Goal: Information Seeking & Learning: Check status

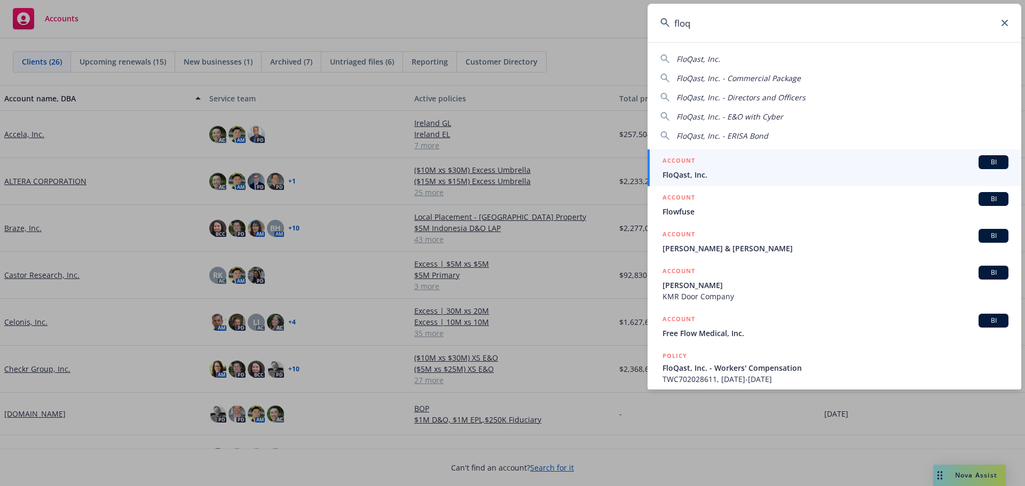
drag, startPoint x: 744, startPoint y: 27, endPoint x: 596, endPoint y: 29, distance: 147.9
click at [598, 28] on div "floq FloQast, Inc. FloQast, Inc. - Commercial Package FloQast, Inc. - Directors…" at bounding box center [512, 243] width 1025 height 486
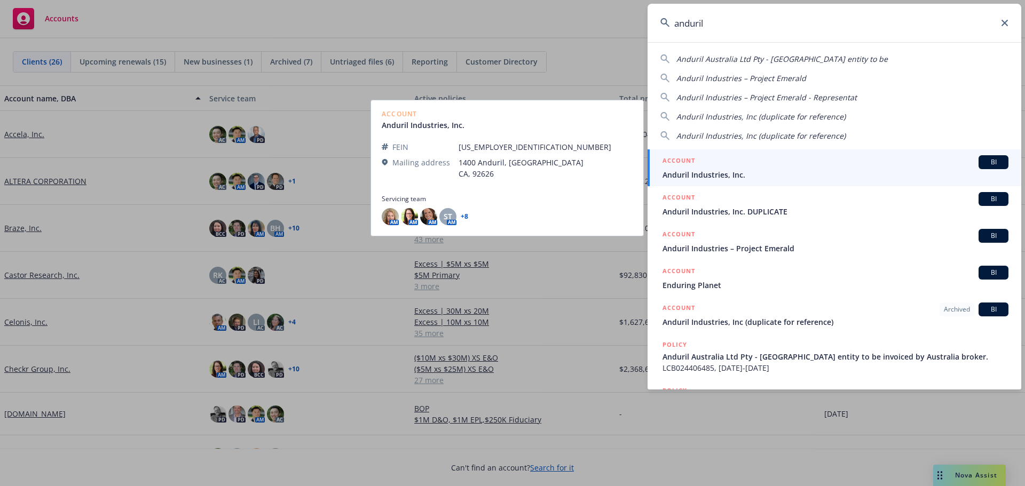
type input "anduril"
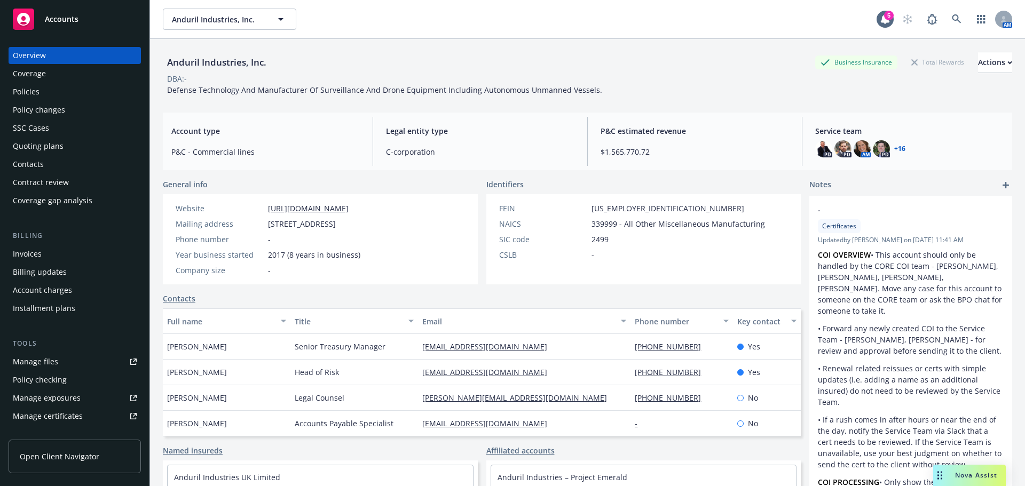
click at [895, 148] on link "+ 16" at bounding box center [899, 149] width 11 height 6
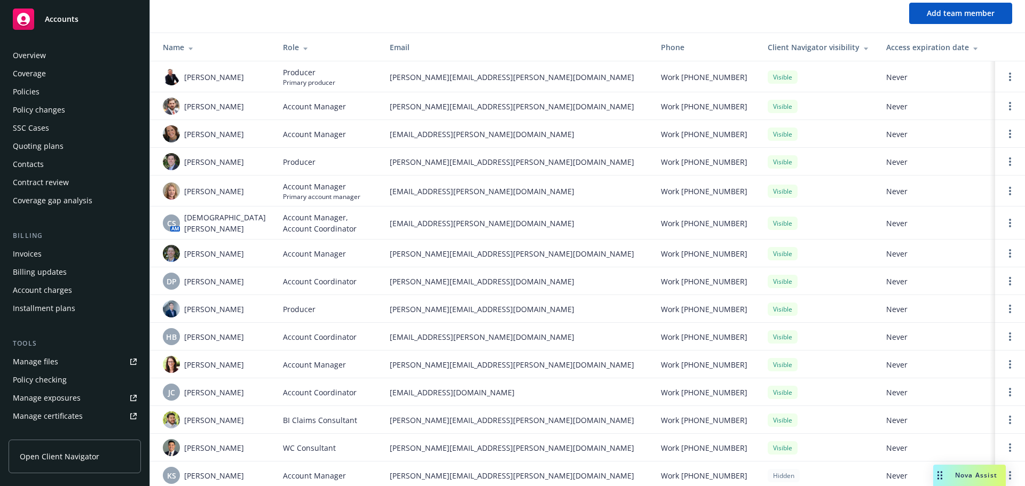
click at [59, 93] on div "Policies" at bounding box center [75, 91] width 124 height 17
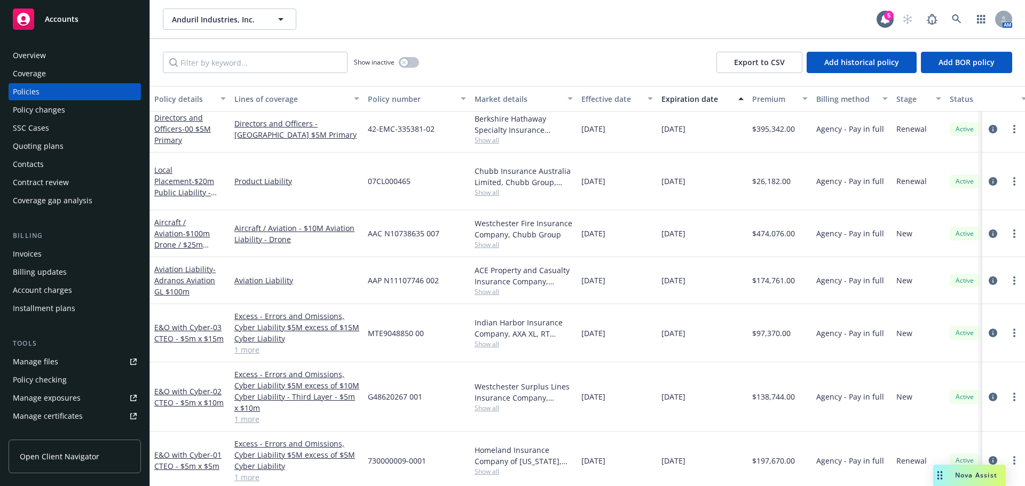
scroll to position [1335, 0]
drag, startPoint x: 987, startPoint y: 224, endPoint x: 980, endPoint y: 224, distance: 6.9
click at [989, 229] on icon "circleInformation" at bounding box center [993, 233] width 9 height 9
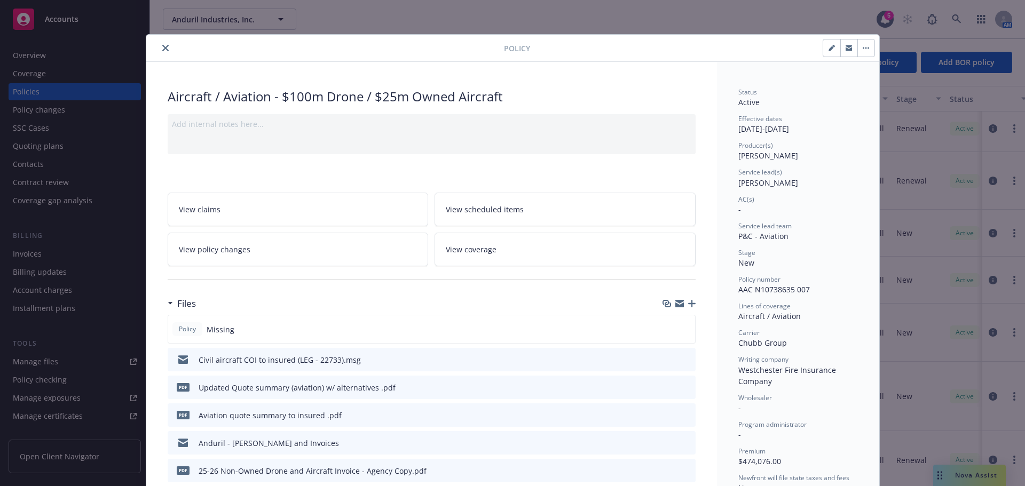
click at [162, 49] on icon "close" at bounding box center [165, 48] width 6 height 6
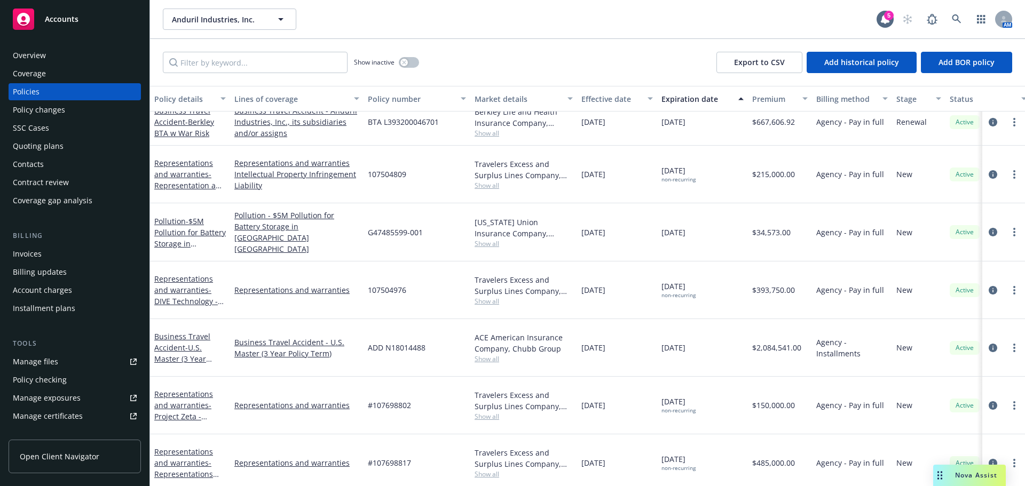
scroll to position [2288, 0]
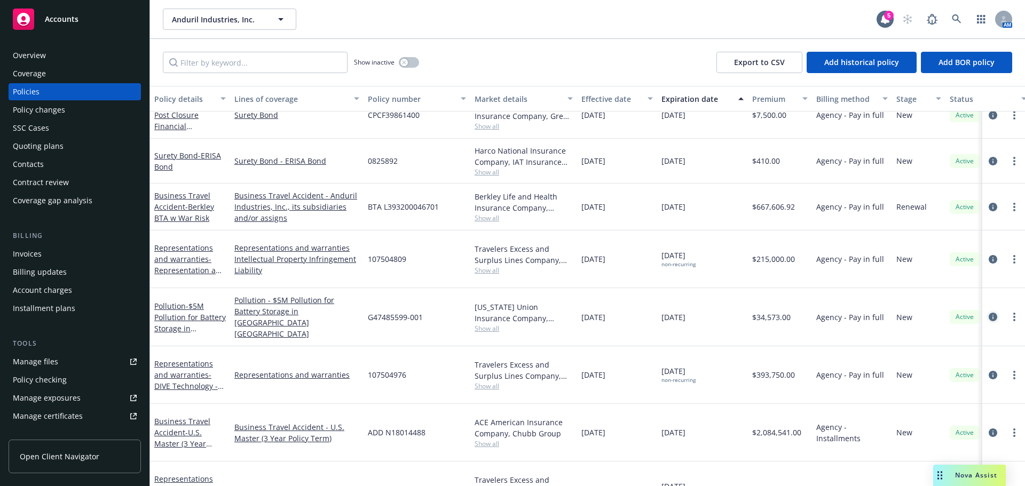
click at [989, 313] on icon "circleInformation" at bounding box center [993, 317] width 9 height 9
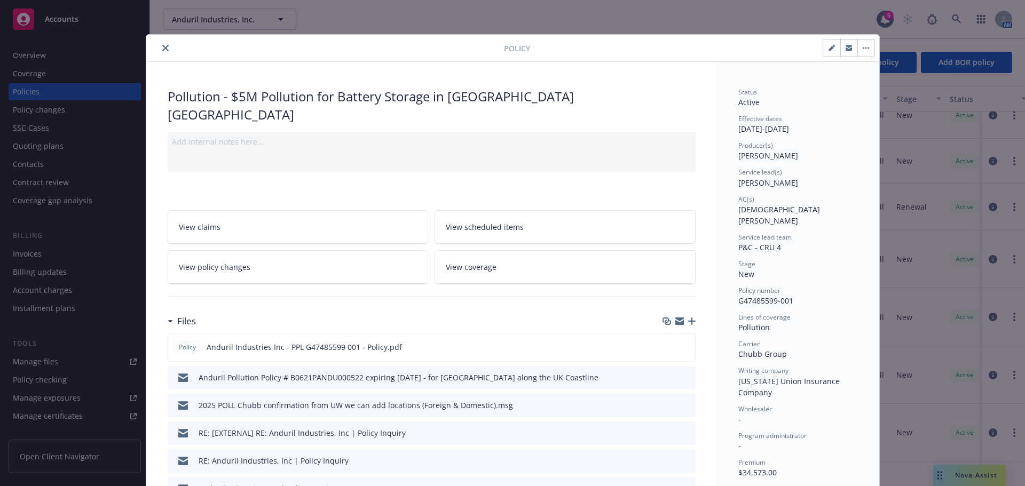
click at [162, 51] on icon "close" at bounding box center [165, 48] width 6 height 6
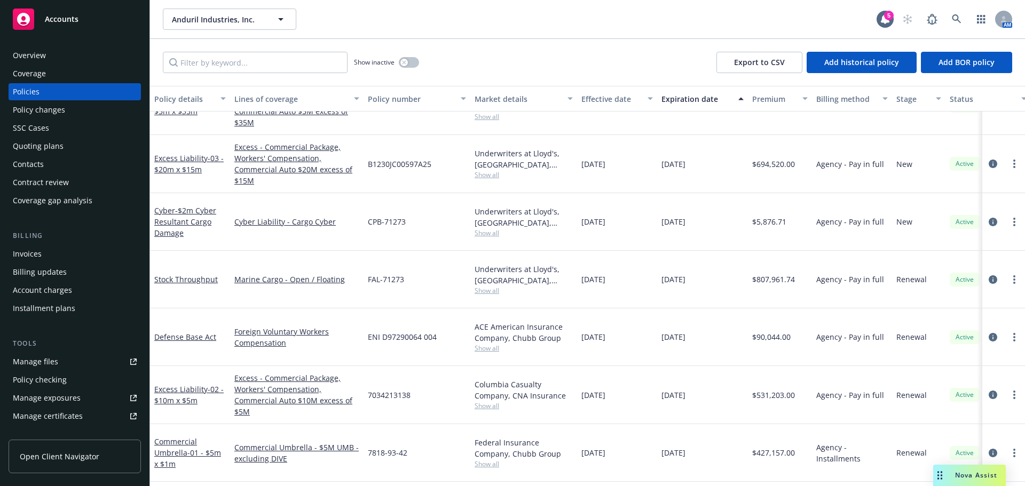
scroll to position [1861, 0]
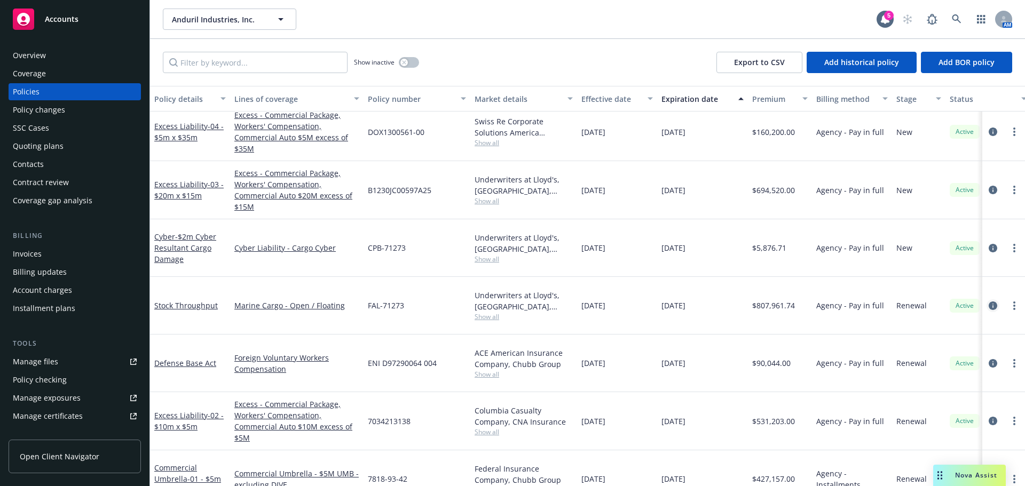
click at [987, 300] on link "circleInformation" at bounding box center [993, 306] width 13 height 13
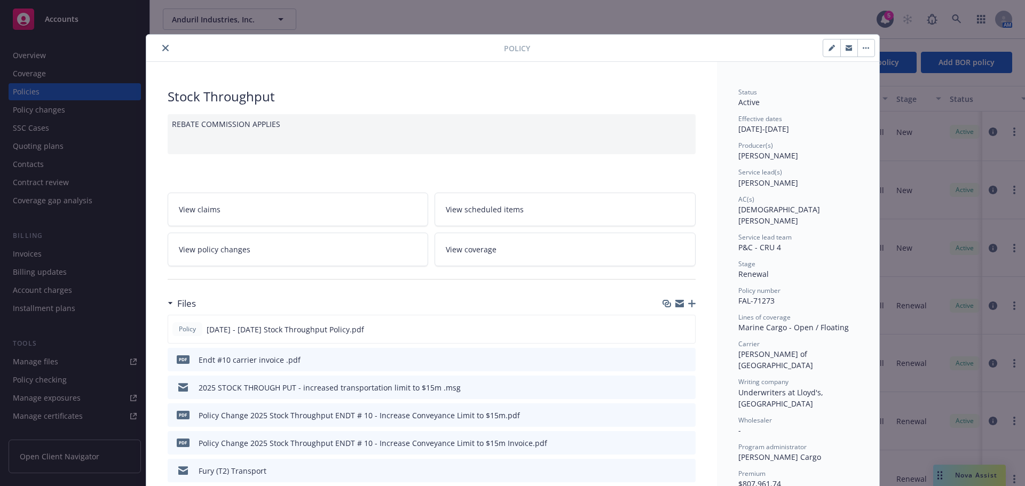
click at [159, 49] on button "close" at bounding box center [165, 48] width 13 height 13
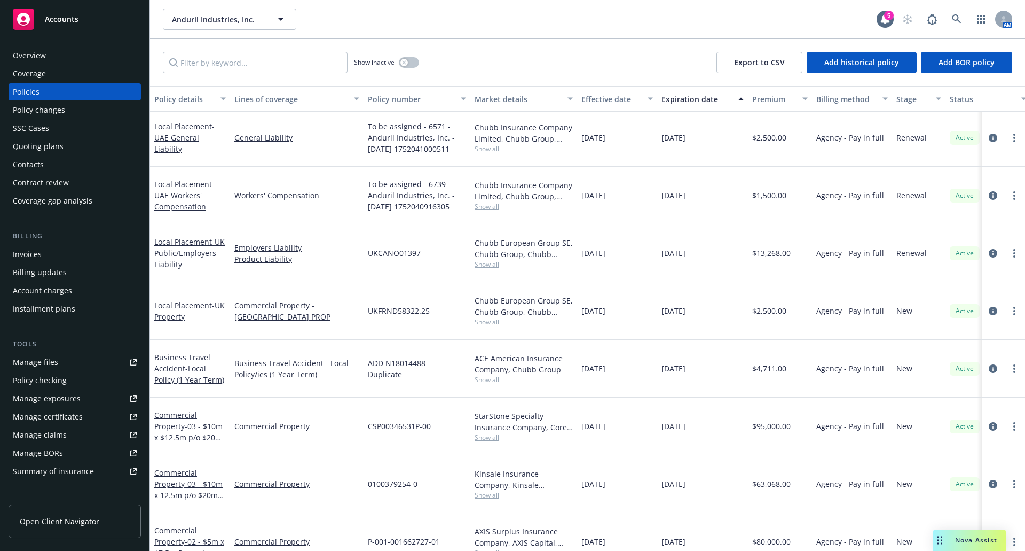
scroll to position [386, 0]
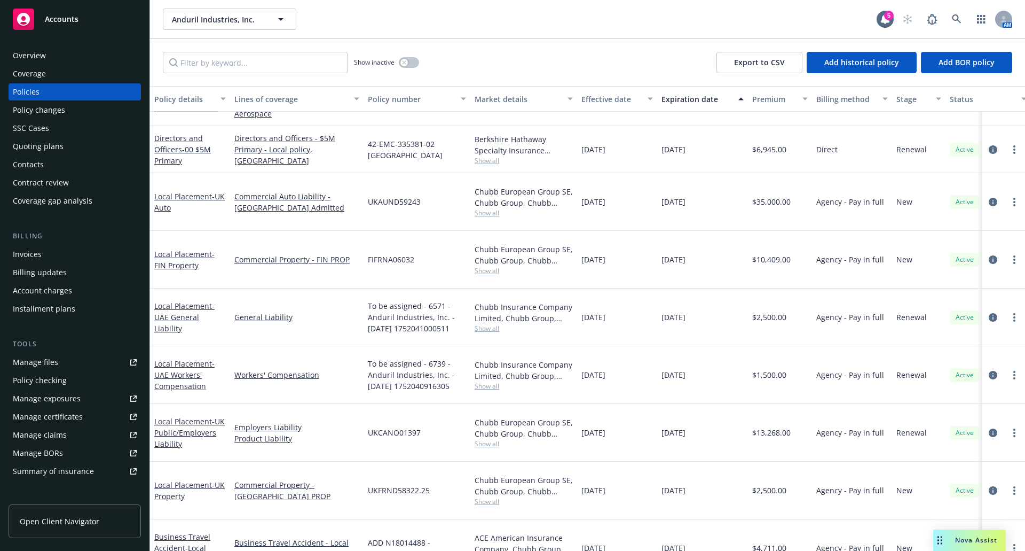
click at [507, 22] on div "Anduril Industries, Inc. Anduril Industries, Inc." at bounding box center [520, 19] width 714 height 21
click at [52, 55] on div "Overview" at bounding box center [75, 55] width 124 height 17
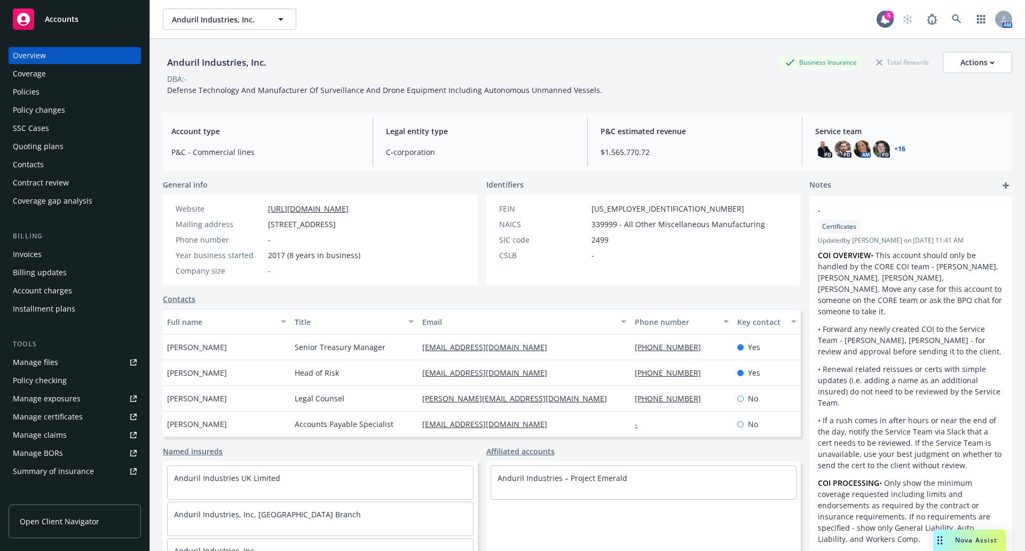
click at [33, 98] on div "Policies" at bounding box center [26, 91] width 27 height 17
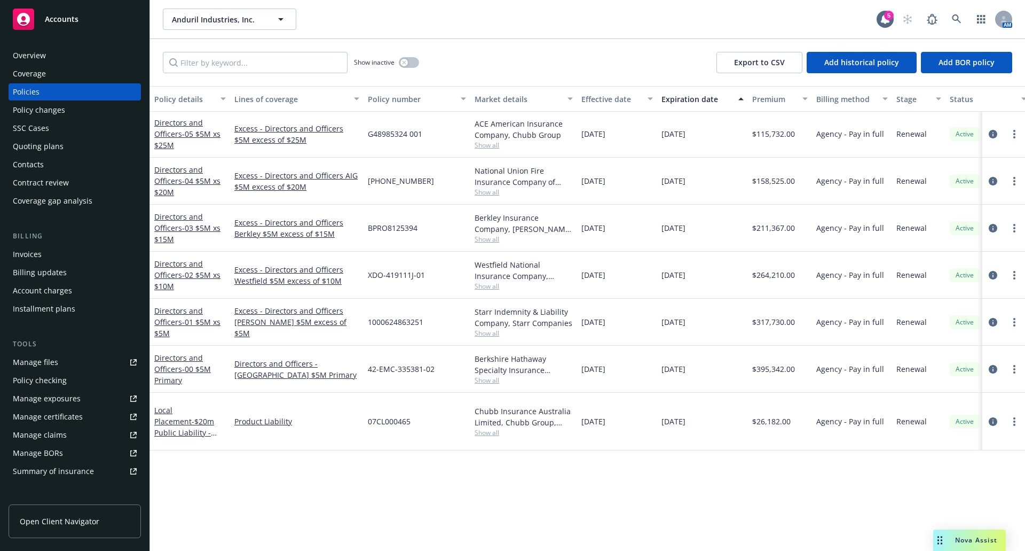
scroll to position [901, 0]
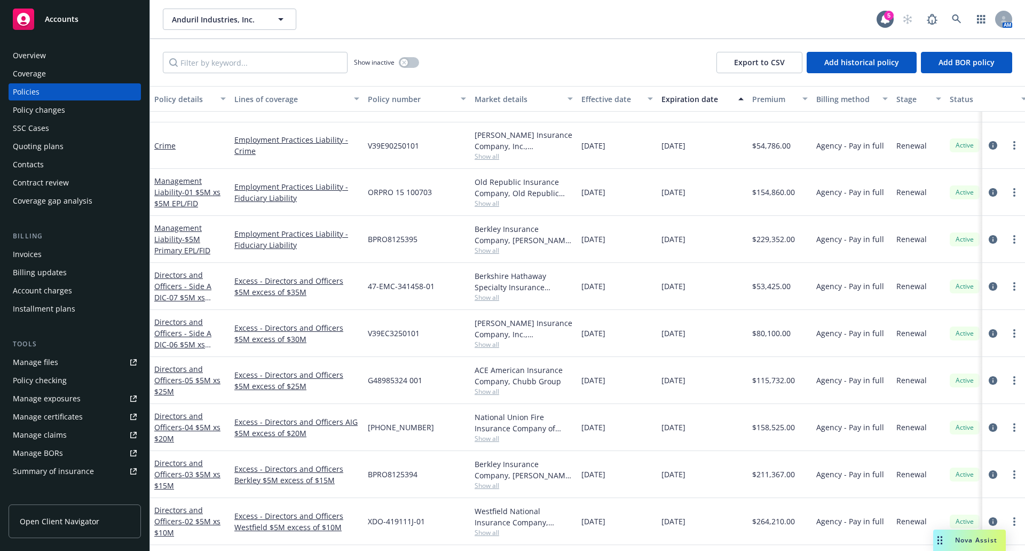
click at [50, 91] on div "Policies" at bounding box center [75, 91] width 124 height 17
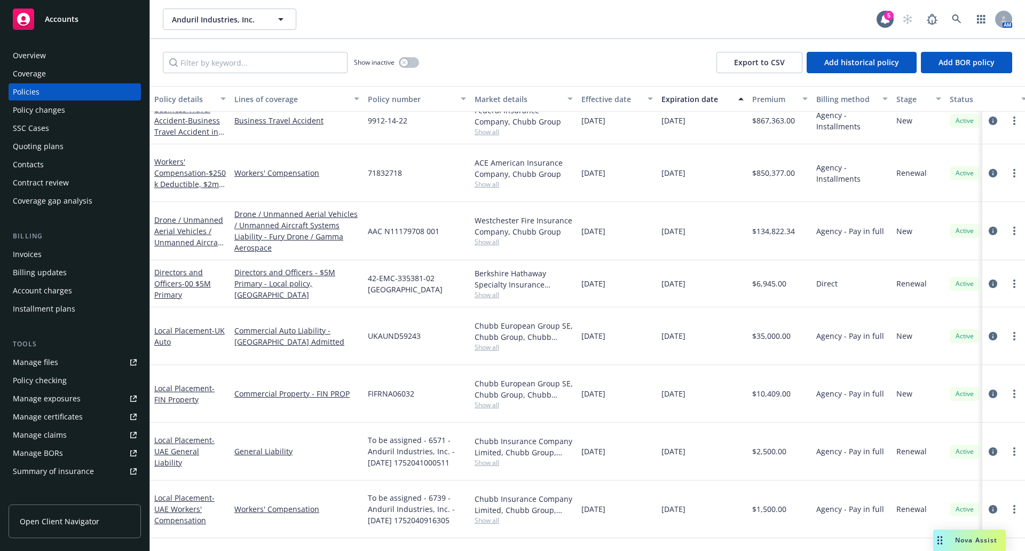
scroll to position [101, 0]
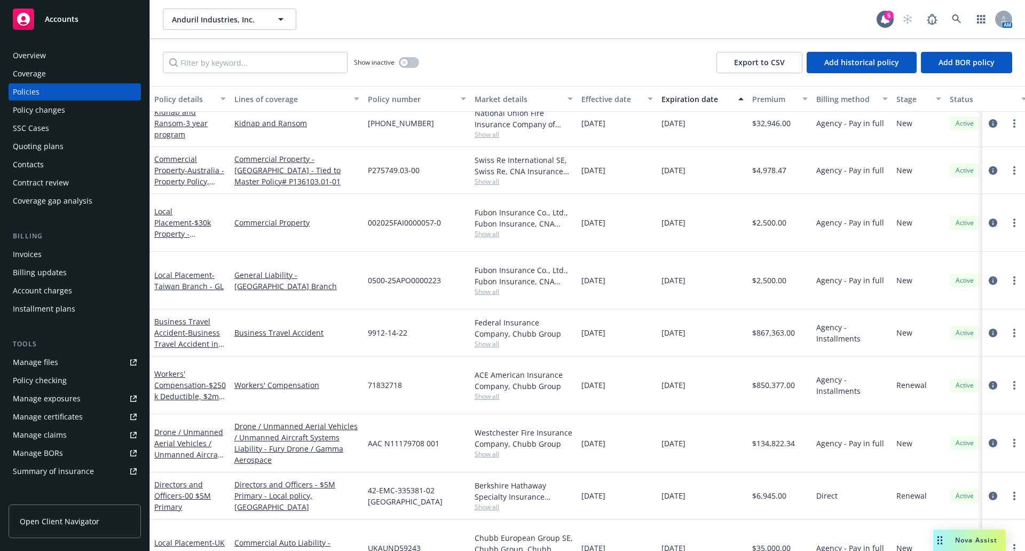
click at [612, 25] on div "Anduril Industries, Inc. Anduril Industries, Inc." at bounding box center [520, 19] width 714 height 21
click at [556, 14] on div "Anduril Industries, Inc. Anduril Industries, Inc." at bounding box center [520, 19] width 714 height 21
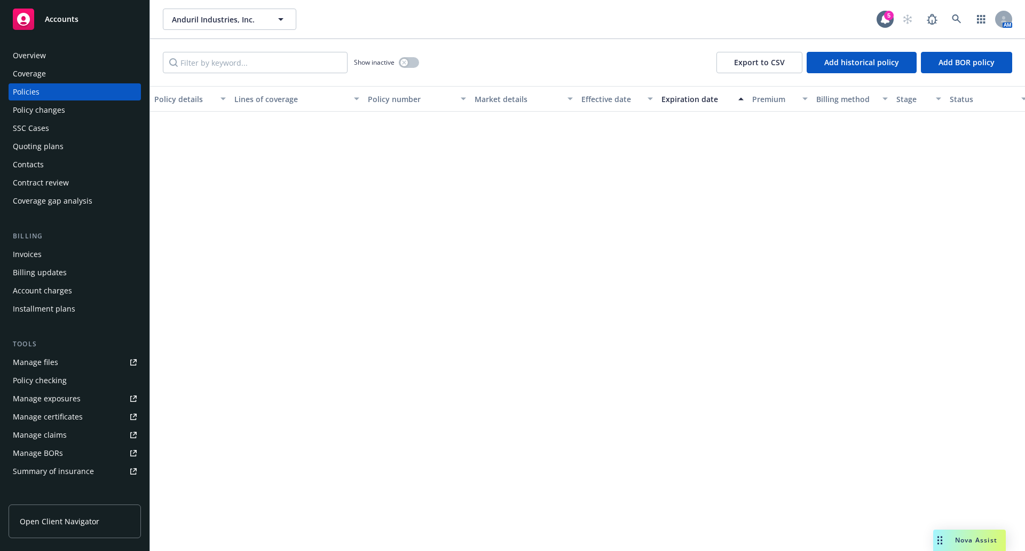
scroll to position [0, 0]
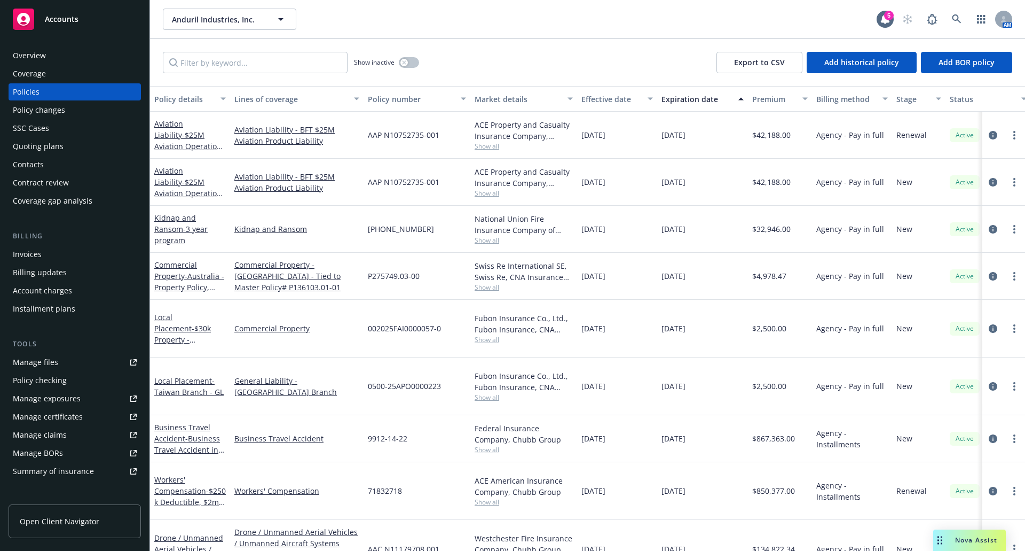
click at [703, 77] on div "Show inactive Export to CSV Add historical policy Add BOR policy" at bounding box center [587, 62] width 875 height 47
click at [701, 77] on div "Show inactive Export to CSV Add historical policy Add BOR policy" at bounding box center [587, 62] width 875 height 47
click at [694, 95] on div "Expiration date" at bounding box center [697, 98] width 70 height 11
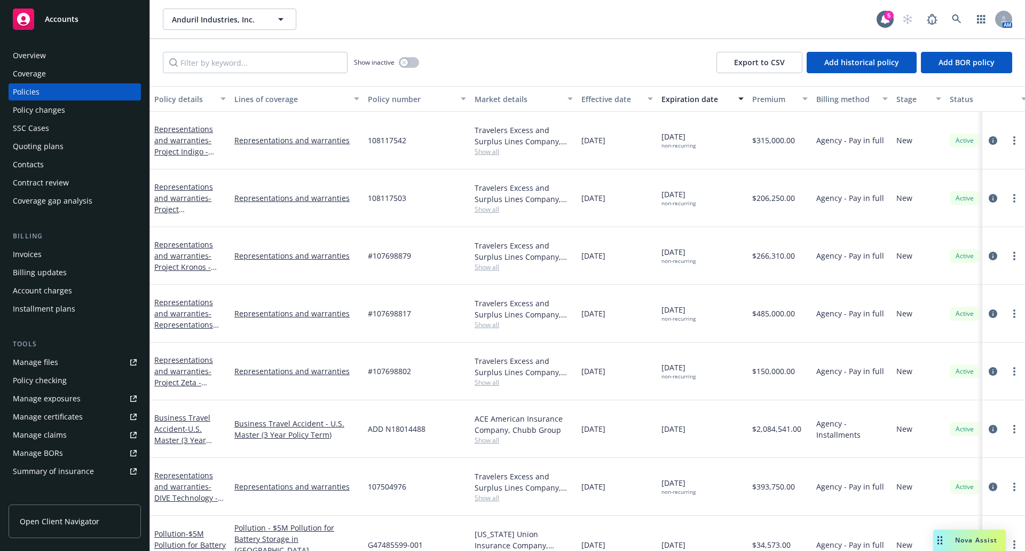
click at [631, 53] on div "Show inactive Export to CSV Add historical policy Add BOR policy" at bounding box center [587, 62] width 875 height 47
click at [70, 89] on div "Policies" at bounding box center [75, 91] width 124 height 17
click at [176, 96] on div "Policy details" at bounding box center [184, 98] width 60 height 11
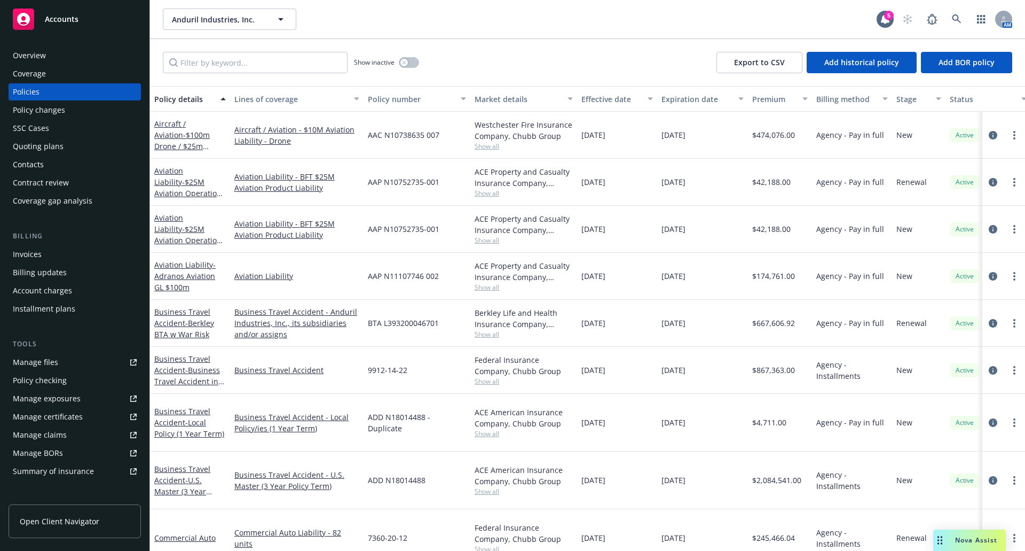
click at [598, 93] on div "Effective date" at bounding box center [612, 98] width 60 height 11
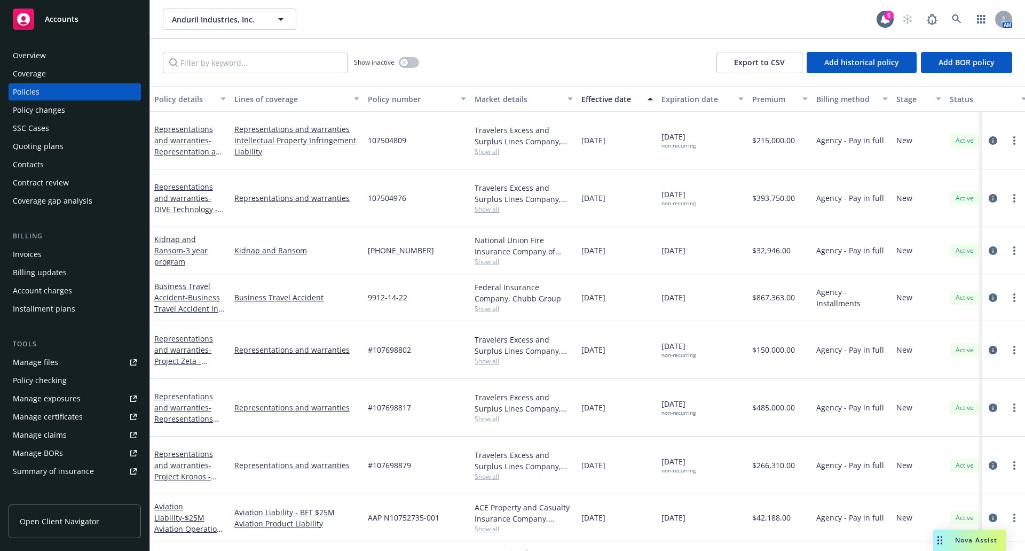
click at [598, 93] on div "Effective date" at bounding box center [612, 98] width 60 height 11
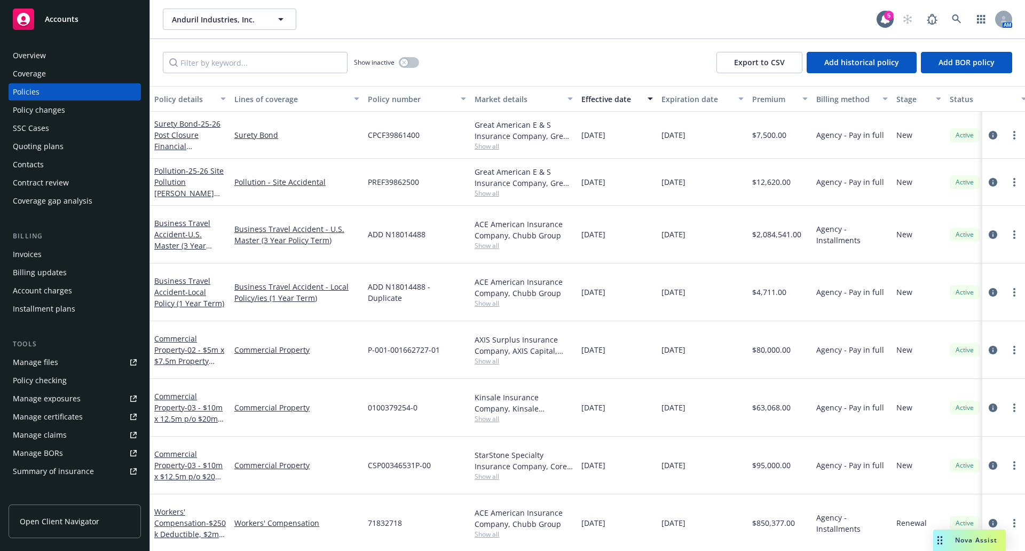
click at [59, 52] on div "Overview" at bounding box center [75, 55] width 124 height 17
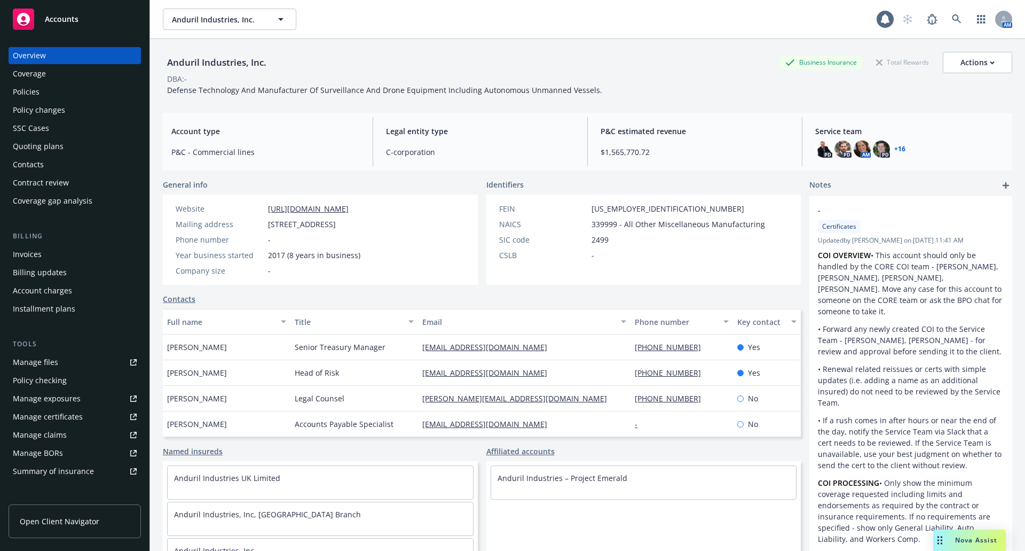
click at [41, 91] on div "Policies" at bounding box center [75, 91] width 124 height 17
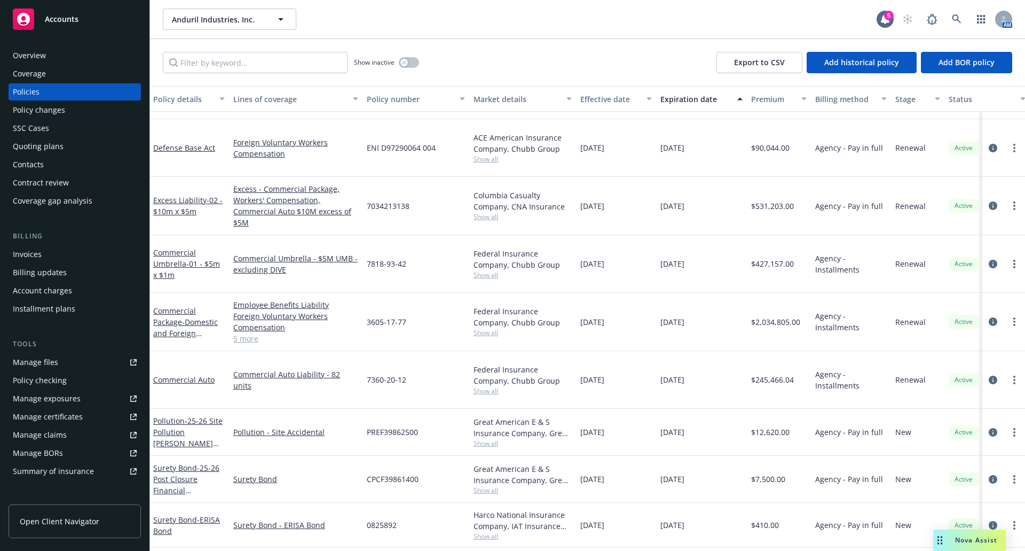
scroll to position [2015, 1]
